Goal: Check status

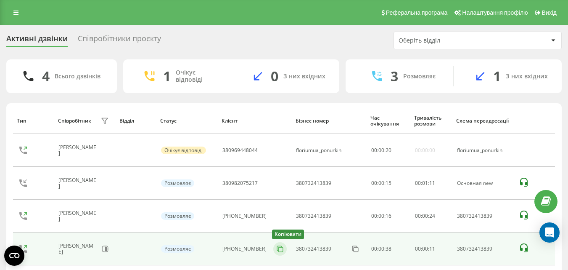
click at [276, 248] on icon at bounding box center [280, 248] width 8 height 8
